Goal: Task Accomplishment & Management: Manage account settings

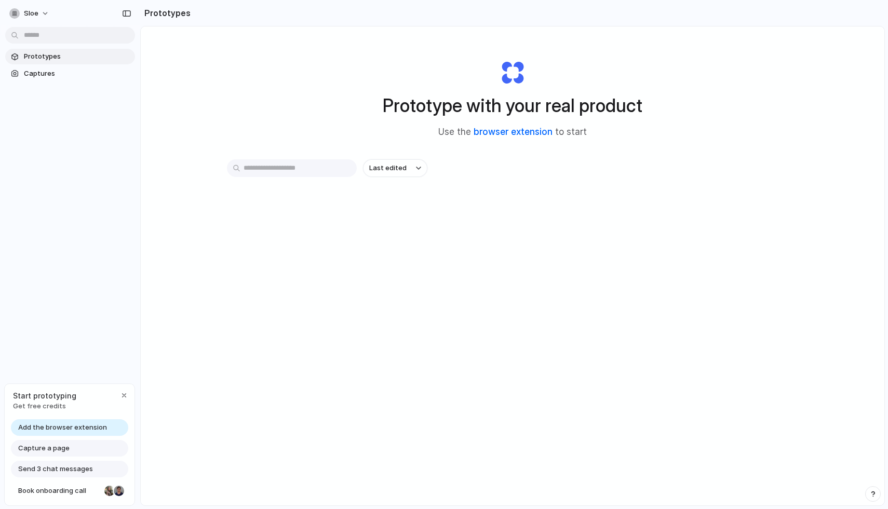
click at [511, 132] on link "browser extension" at bounding box center [513, 132] width 79 height 10
click at [57, 77] on span "Captures" at bounding box center [77, 74] width 107 height 10
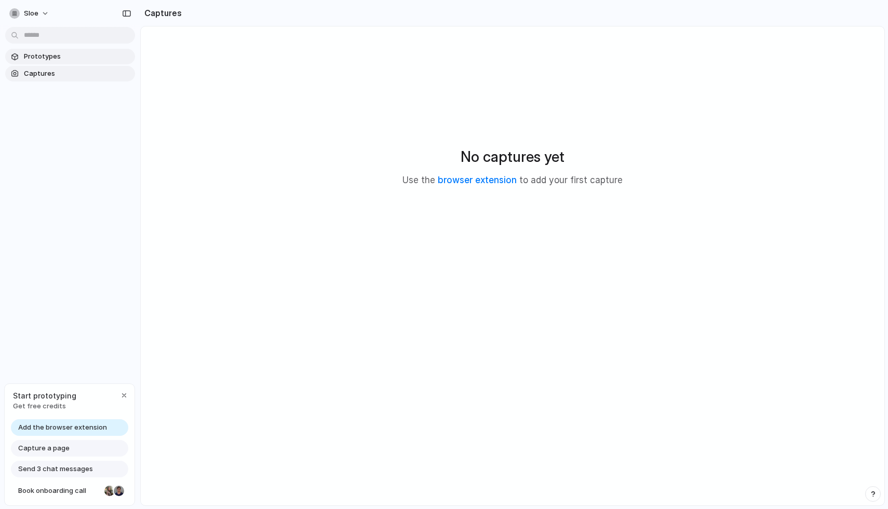
click at [63, 55] on span "Prototypes" at bounding box center [77, 56] width 107 height 10
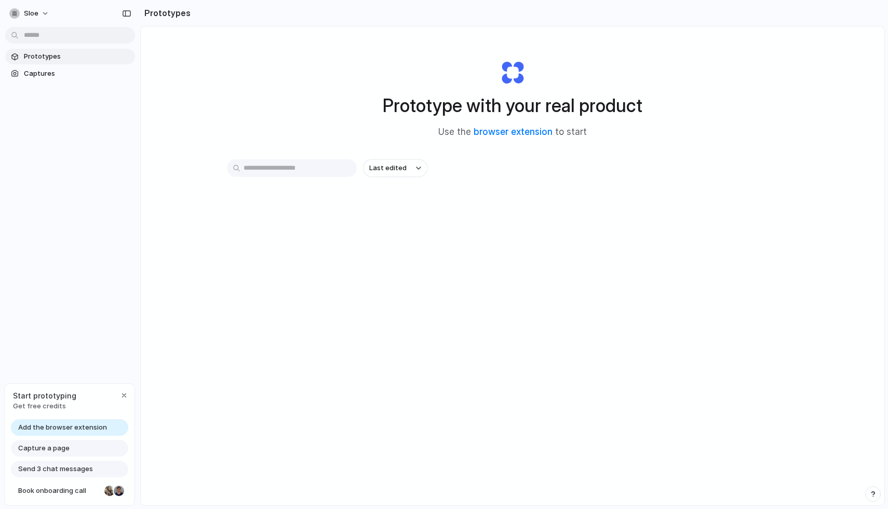
click at [77, 473] on span "Send 3 chat messages" at bounding box center [55, 469] width 75 height 10
click at [126, 394] on div "button" at bounding box center [124, 396] width 8 height 8
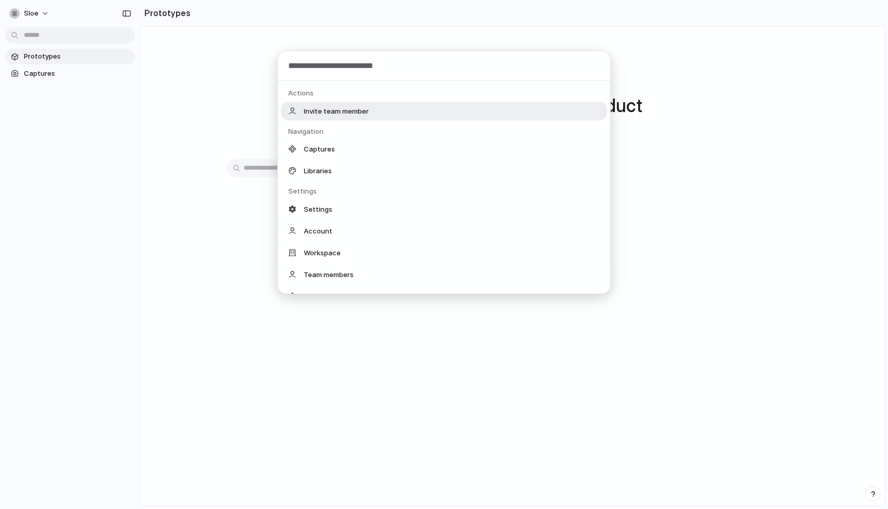
click at [30, 39] on body "sloe Prototypes Captures Prototypes Prototype with your real product Use the br…" at bounding box center [444, 254] width 888 height 509
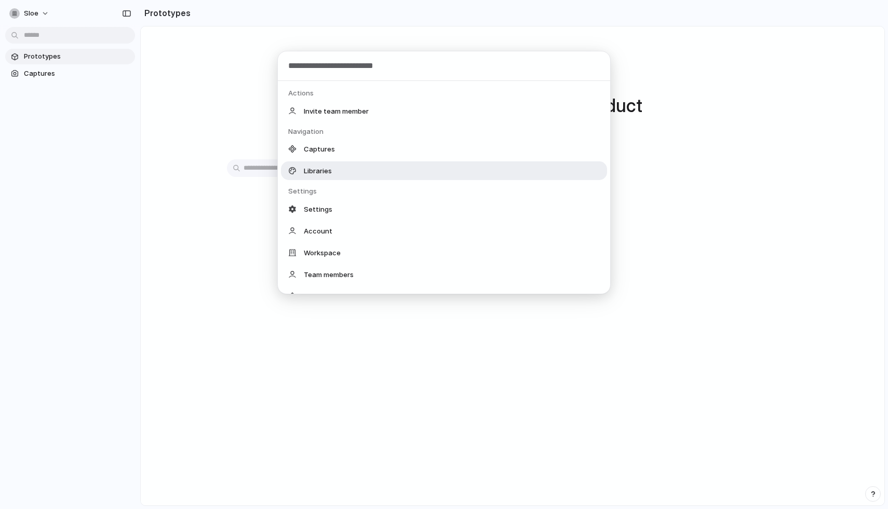
click at [347, 167] on div "Libraries" at bounding box center [444, 170] width 326 height 19
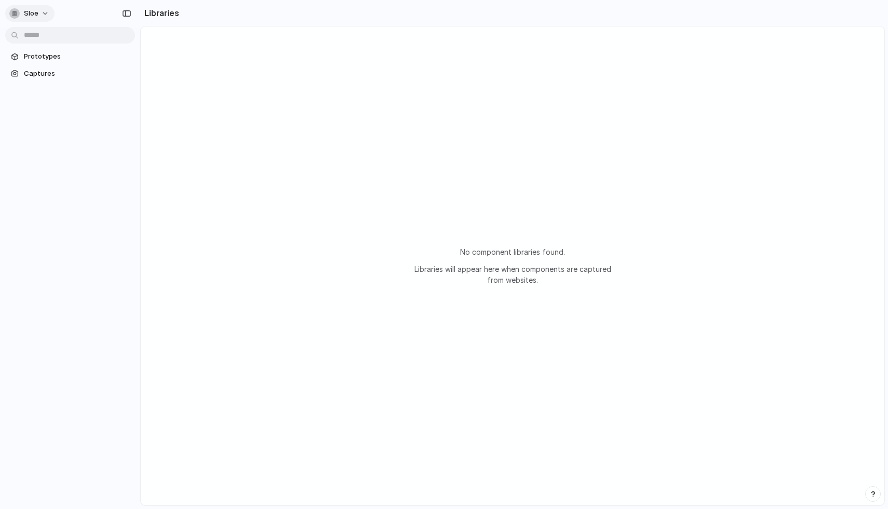
click at [49, 15] on button "sloe" at bounding box center [29, 13] width 49 height 17
click at [69, 58] on span "Invite members" at bounding box center [49, 53] width 50 height 10
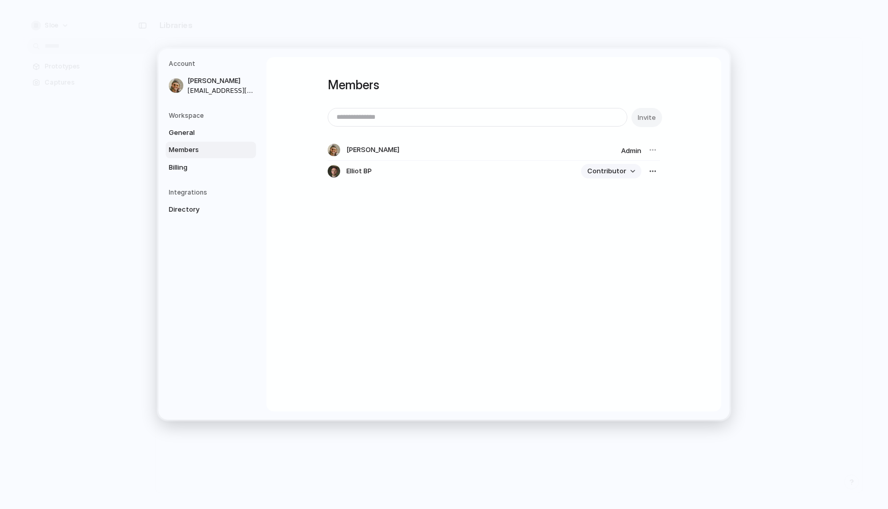
click at [635, 167] on button "Contributor" at bounding box center [611, 171] width 60 height 15
click at [618, 197] on li "Admin" at bounding box center [614, 193] width 59 height 17
click at [366, 203] on div "Members Invite [PERSON_NAME] Admin [PERSON_NAME] Admin" at bounding box center [494, 138] width 332 height 162
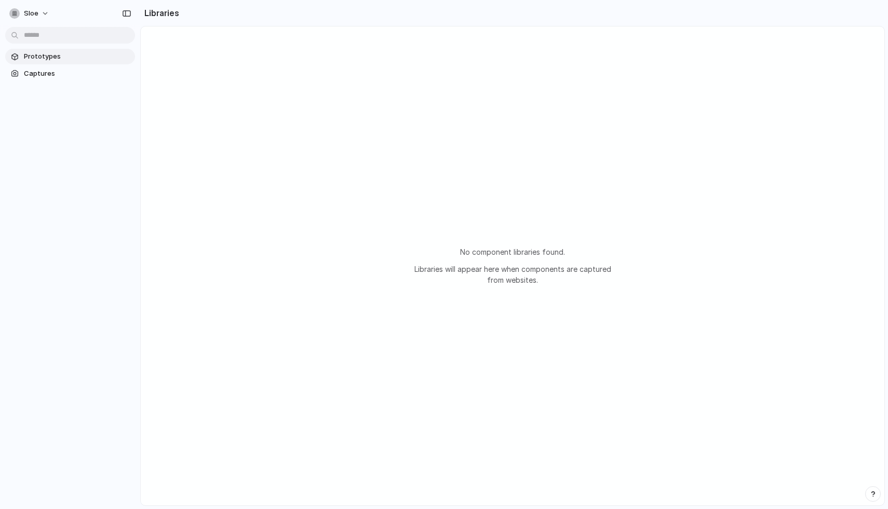
click at [59, 57] on span "Prototypes" at bounding box center [77, 56] width 107 height 10
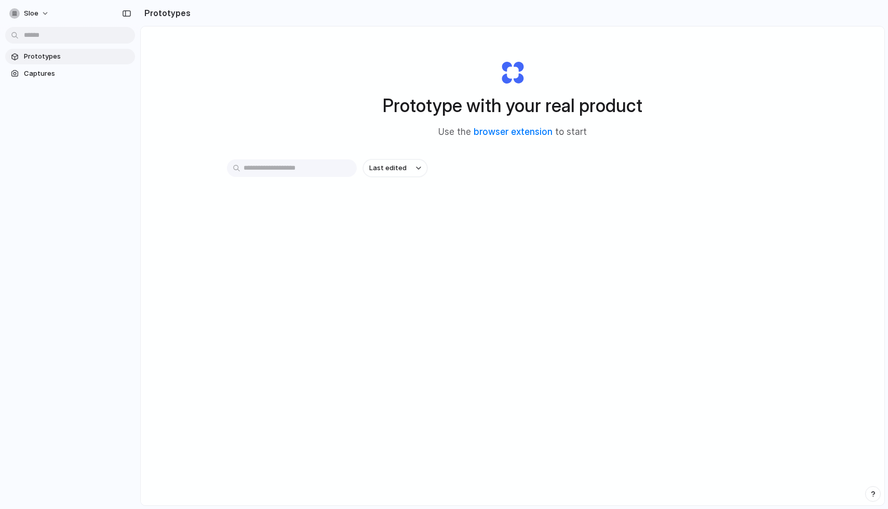
click at [334, 168] on input "text" at bounding box center [292, 168] width 130 height 18
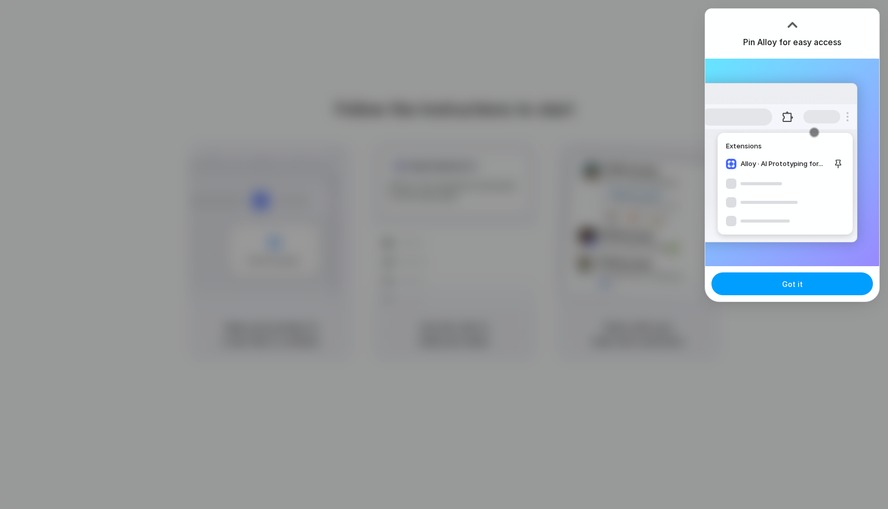
click at [803, 286] on button "Got it" at bounding box center [791, 284] width 161 height 23
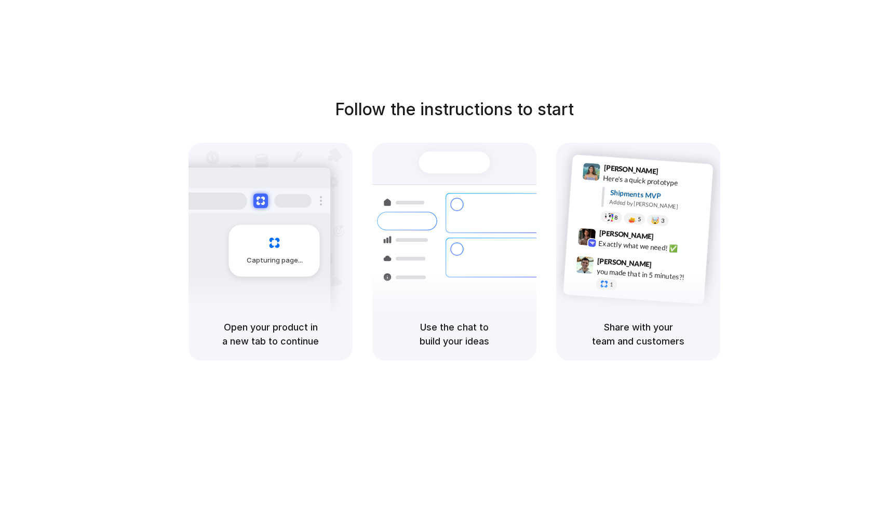
click at [776, 68] on div "Follow the instructions to start Capturing page Open your product in a new tab …" at bounding box center [454, 265] width 909 height 530
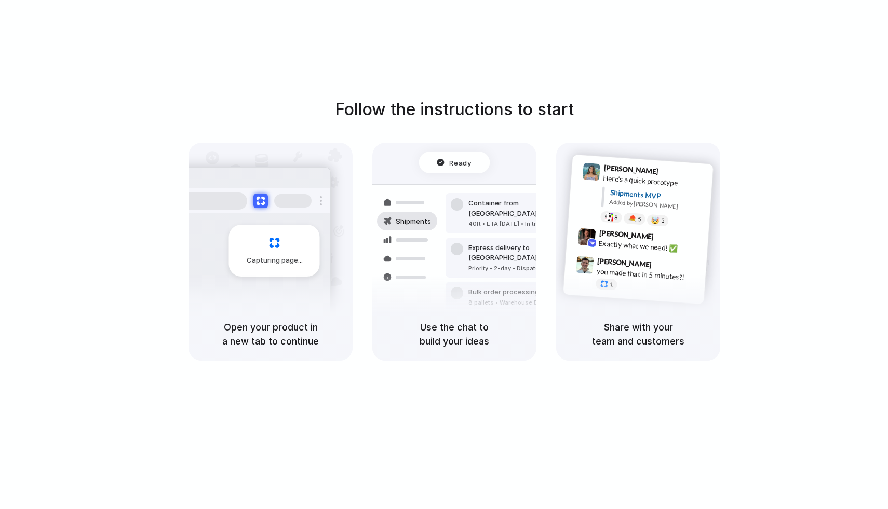
drag, startPoint x: 273, startPoint y: 325, endPoint x: 346, endPoint y: 330, distance: 73.4
click at [346, 330] on div "Open your product in a new tab to continue" at bounding box center [270, 334] width 164 height 53
drag, startPoint x: 432, startPoint y: 331, endPoint x: 478, endPoint y: 331, distance: 46.7
click at [478, 331] on h5 "Use the chat to build your ideas" at bounding box center [454, 334] width 139 height 28
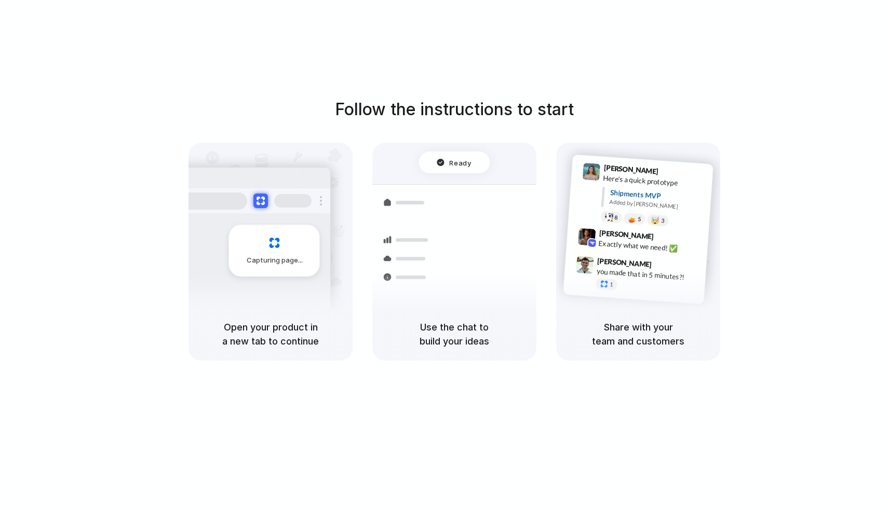
click at [645, 347] on h5 "Share with your team and customers" at bounding box center [638, 334] width 139 height 28
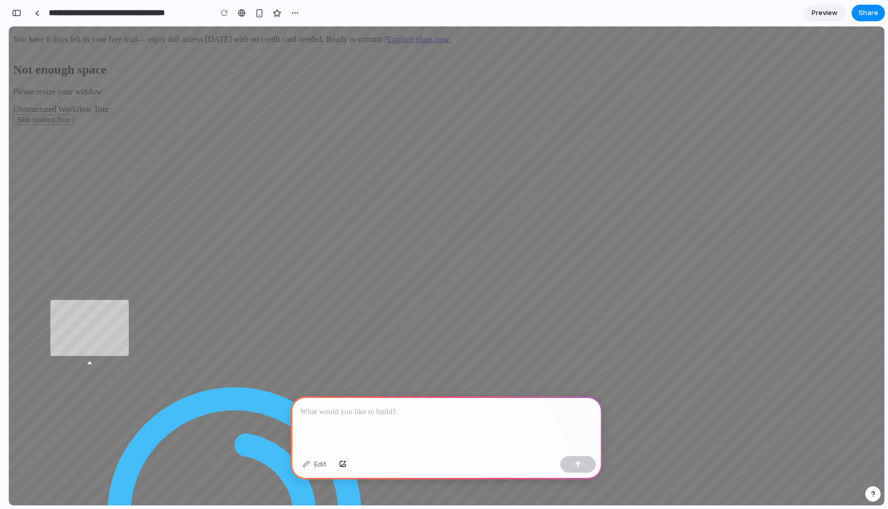
click at [269, 318] on div at bounding box center [446, 265] width 875 height 479
